Goal: Task Accomplishment & Management: Complete application form

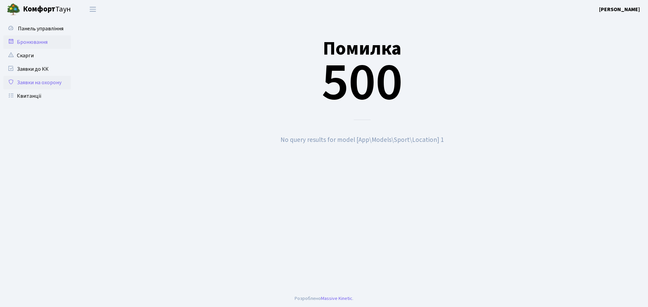
click at [40, 82] on link "Заявки на охорону" at bounding box center [36, 82] width 67 height 13
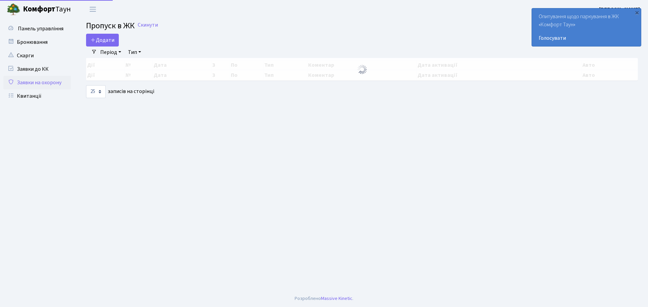
select select "25"
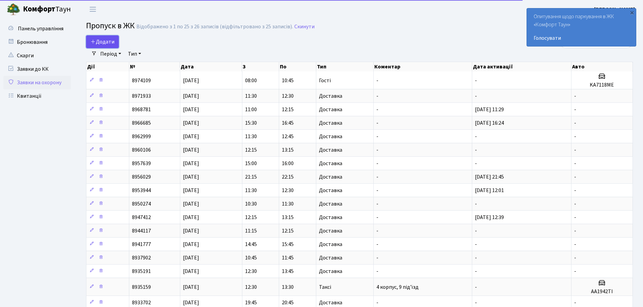
click at [107, 46] on link "Додати" at bounding box center [102, 41] width 33 height 13
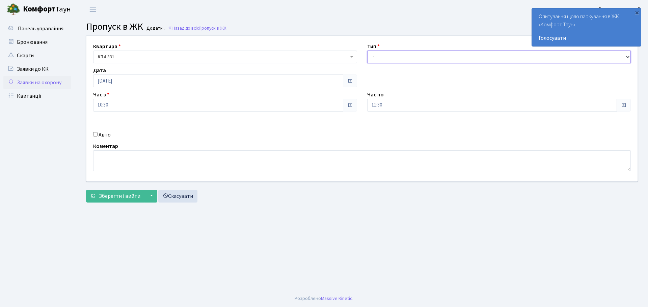
click at [465, 55] on select "- Доставка Таксі Гості Сервіс" at bounding box center [499, 57] width 264 height 13
select select "1"
click at [367, 51] on select "- Доставка Таксі Гості Сервіс" at bounding box center [499, 57] width 264 height 13
click at [379, 101] on input "11:30" at bounding box center [492, 105] width 250 height 13
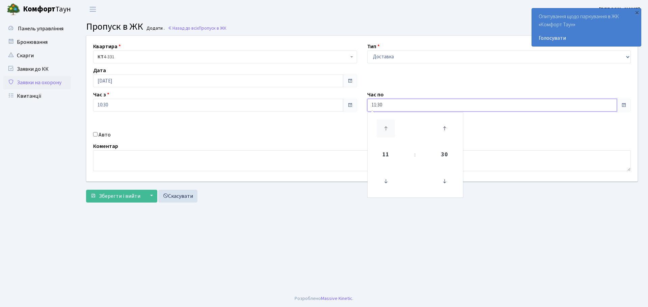
click at [385, 129] on icon at bounding box center [386, 128] width 18 height 18
type input "12:30"
click at [117, 195] on span "Зберегти і вийти" at bounding box center [119, 196] width 41 height 7
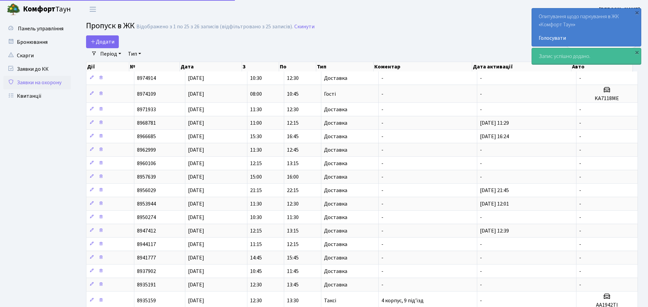
select select "25"
